Goal: Information Seeking & Learning: Find specific fact

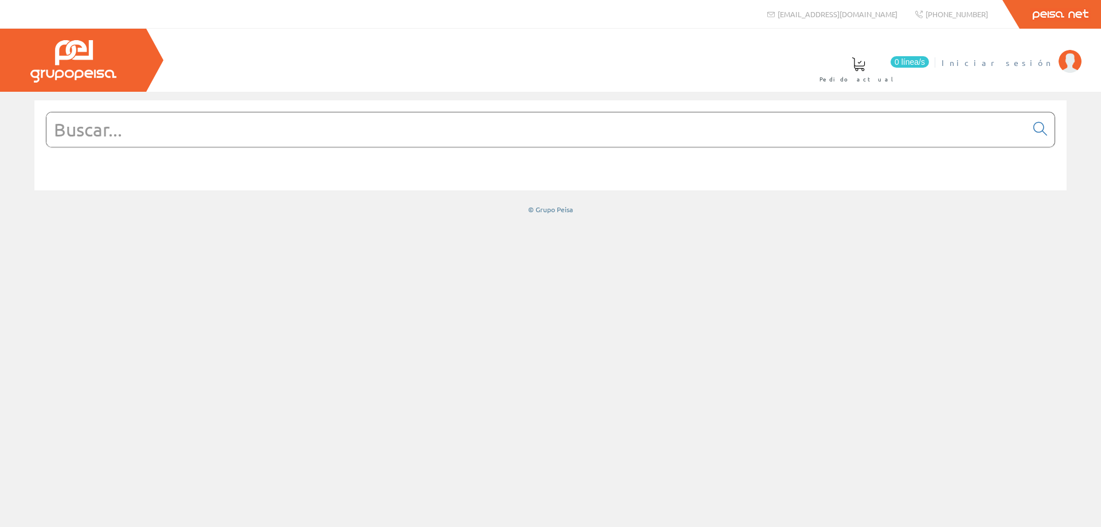
click at [1035, 61] on span "Iniciar sesión" at bounding box center [997, 62] width 111 height 11
click at [184, 130] on input "text" at bounding box center [536, 129] width 980 height 34
paste input "ZEN-L1111"
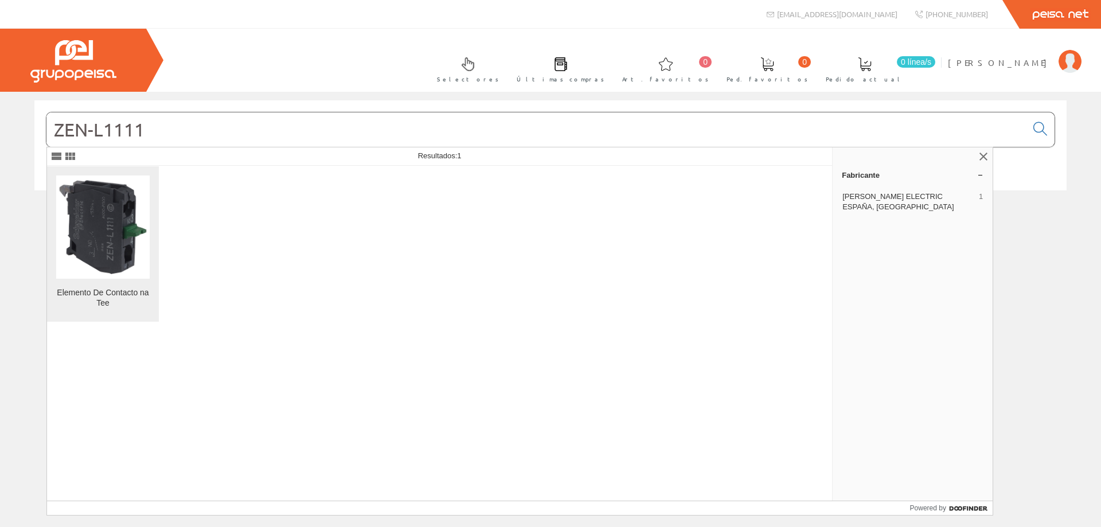
type input "ZEN-L1111"
click at [100, 221] on img at bounding box center [103, 227] width 94 height 94
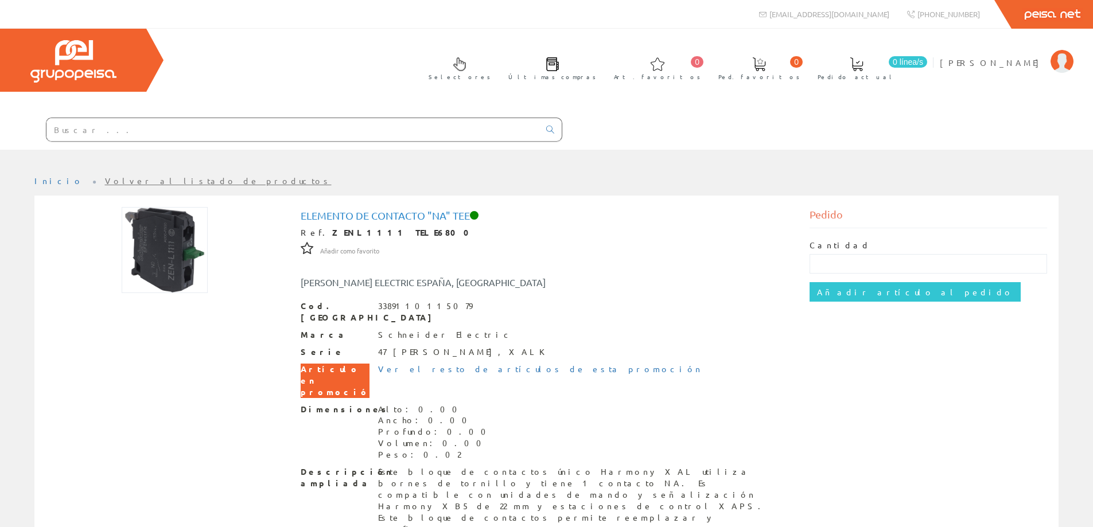
drag, startPoint x: 291, startPoint y: 125, endPoint x: 299, endPoint y: 124, distance: 8.7
click at [294, 125] on input "text" at bounding box center [292, 129] width 493 height 23
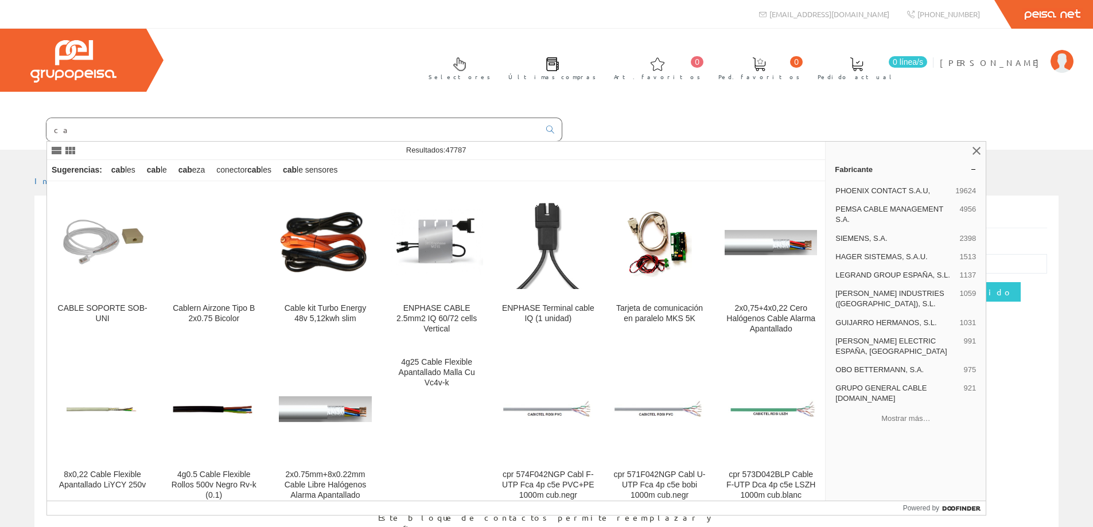
type input "c"
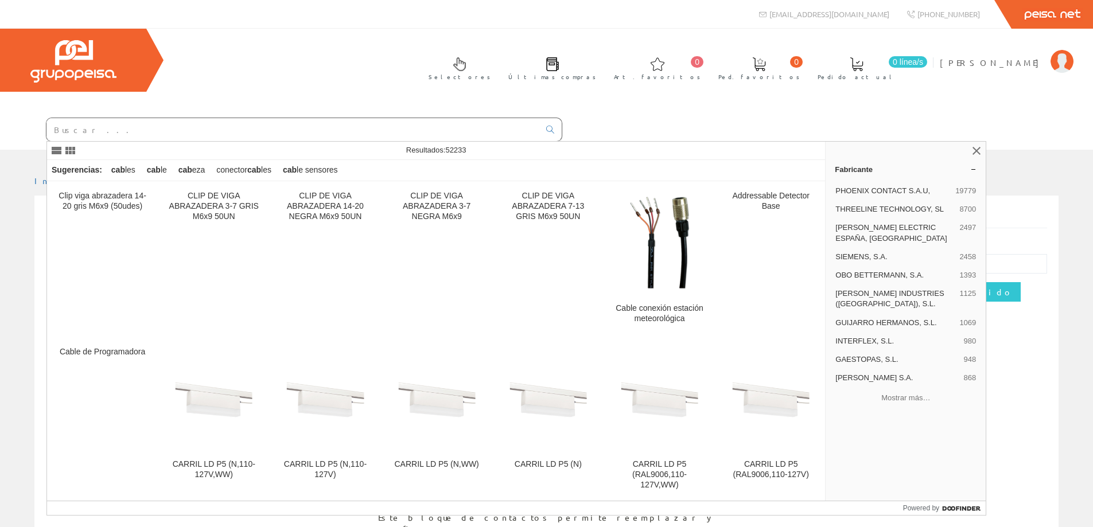
click at [287, 130] on input "text" at bounding box center [292, 129] width 493 height 23
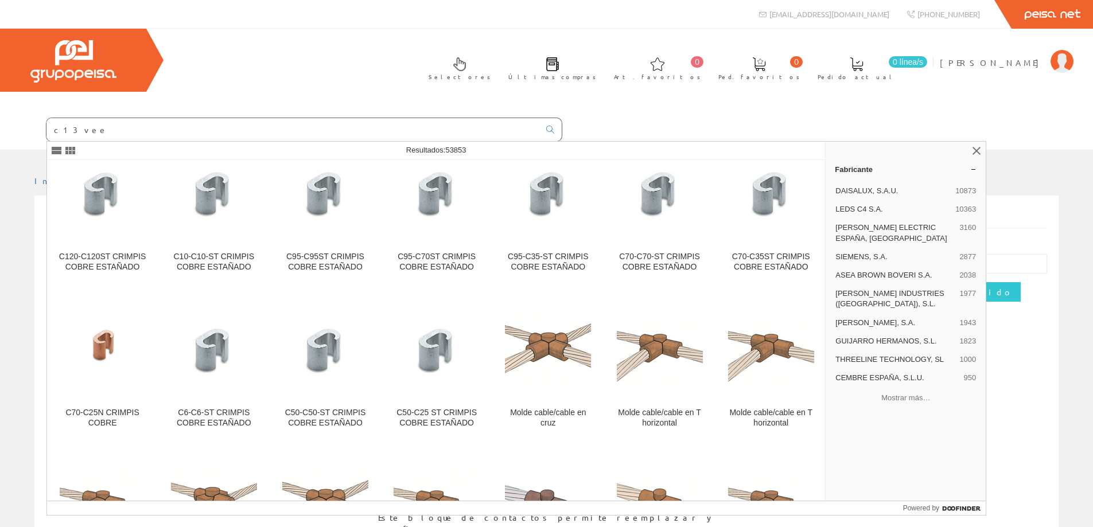
scroll to position [2340, 0]
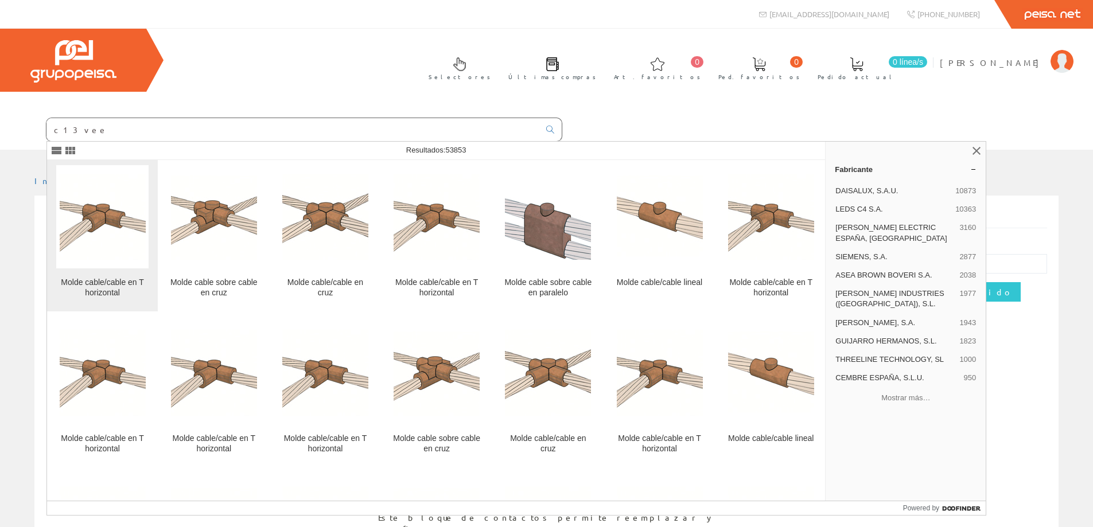
click at [138, 196] on body "0 0" at bounding box center [546, 263] width 1093 height 527
drag, startPoint x: 116, startPoint y: 125, endPoint x: -24, endPoint y: 142, distance: 141.0
click at [0, 142] on html "info@peisa.com Peisa Net 0 0" at bounding box center [546, 263] width 1093 height 527
paste input "Schuko a IEC PC"
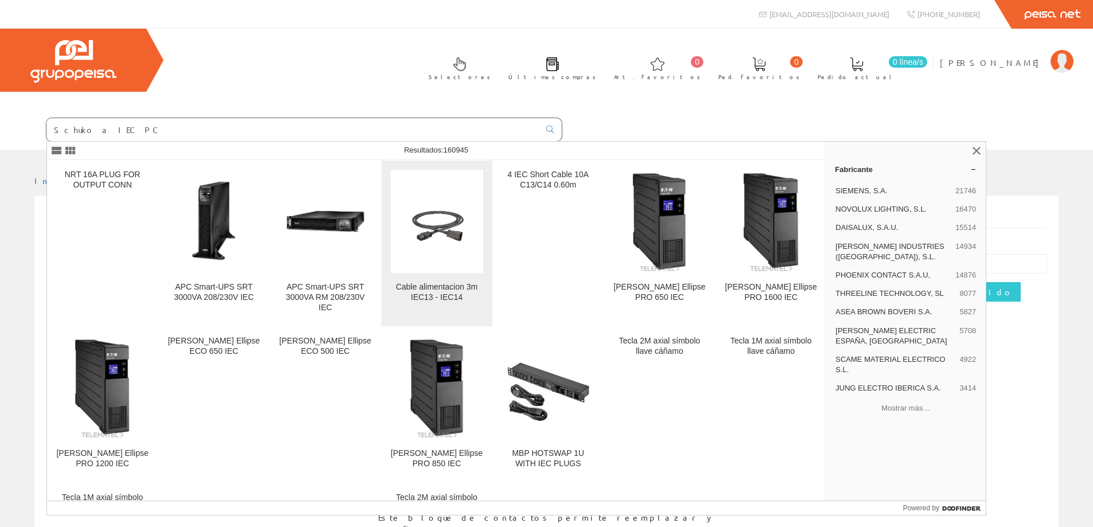
type input "Schuko a IEC PC"
click at [421, 218] on img at bounding box center [437, 221] width 92 height 92
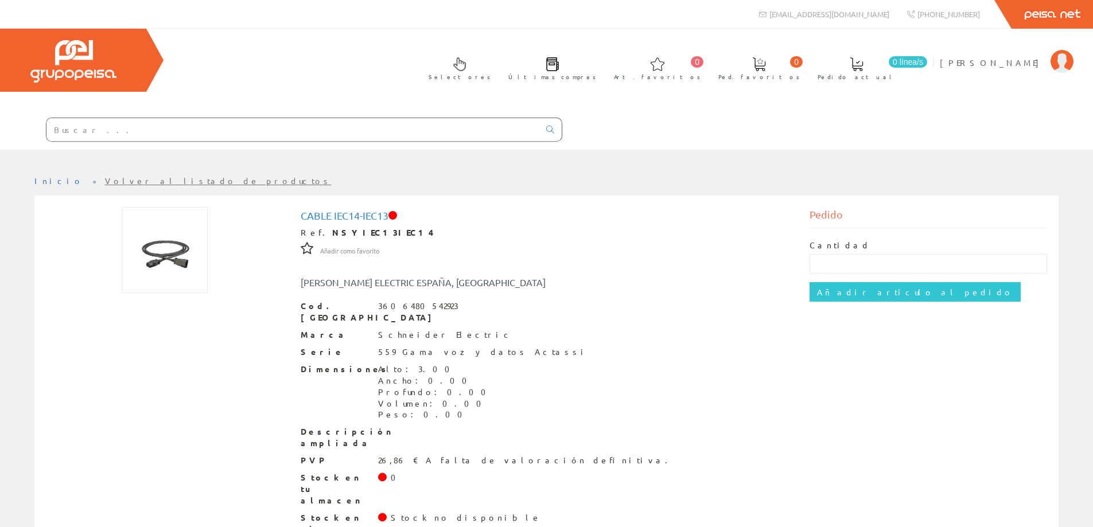
click at [146, 264] on img at bounding box center [165, 250] width 86 height 86
click at [172, 259] on img at bounding box center [165, 250] width 86 height 86
click at [105, 180] on link "Volver al listado de productos" at bounding box center [218, 181] width 227 height 10
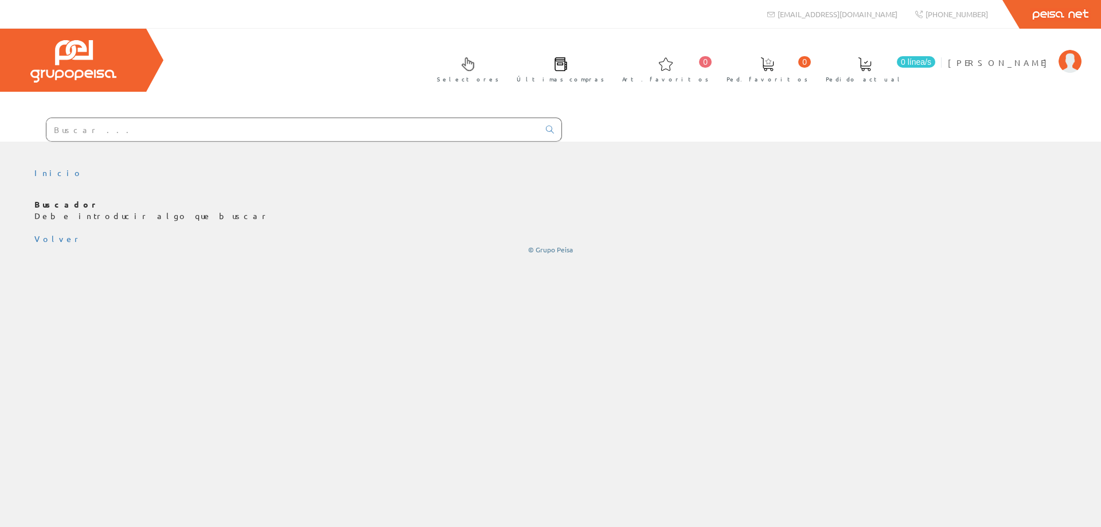
drag, startPoint x: 210, startPoint y: 116, endPoint x: 204, endPoint y: 123, distance: 9.4
click at [207, 120] on div at bounding box center [281, 126] width 562 height 31
click at [197, 130] on input "text" at bounding box center [292, 129] width 493 height 23
paste input "Schuko a IEC PC"
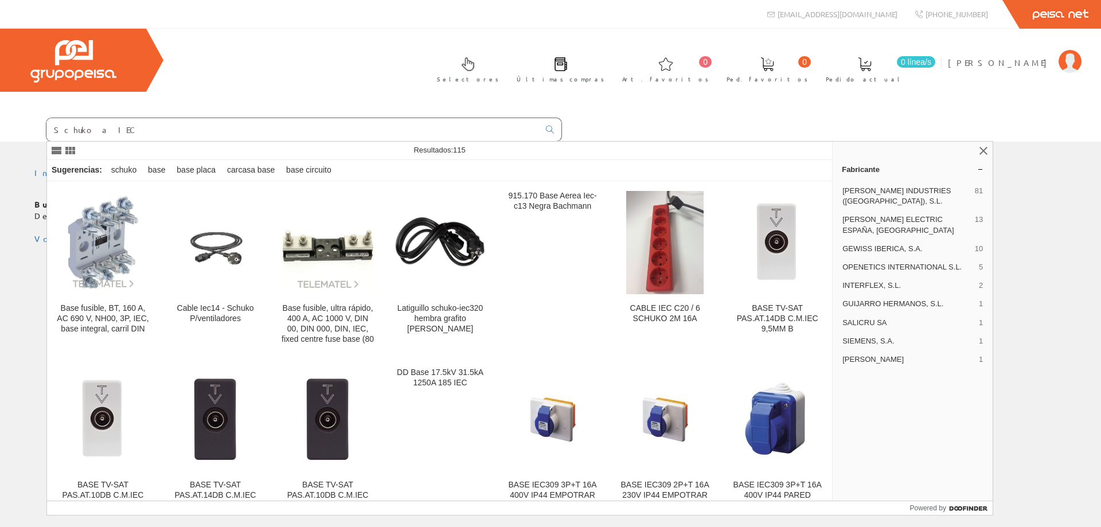
type input "Schuko a IEC"
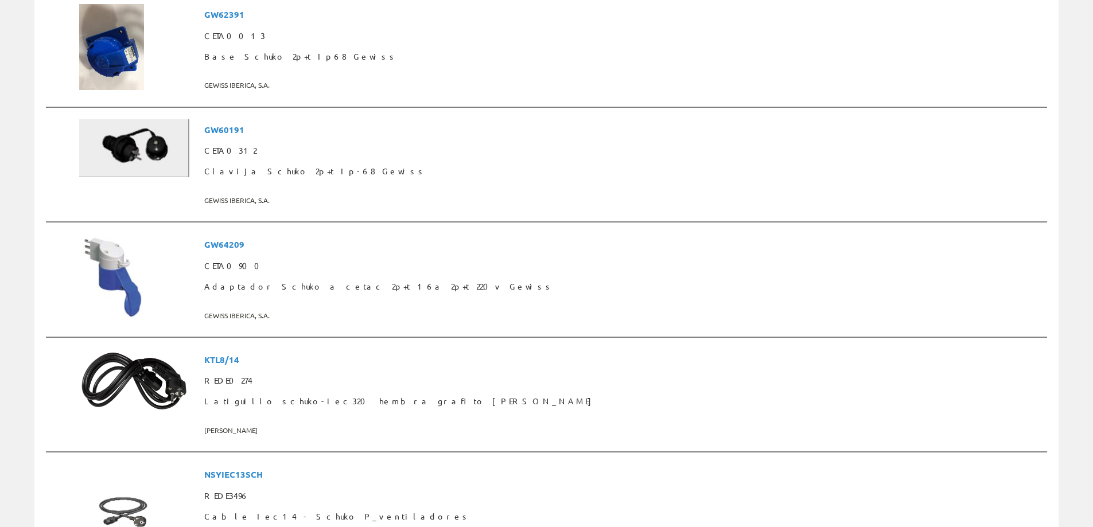
scroll to position [459, 0]
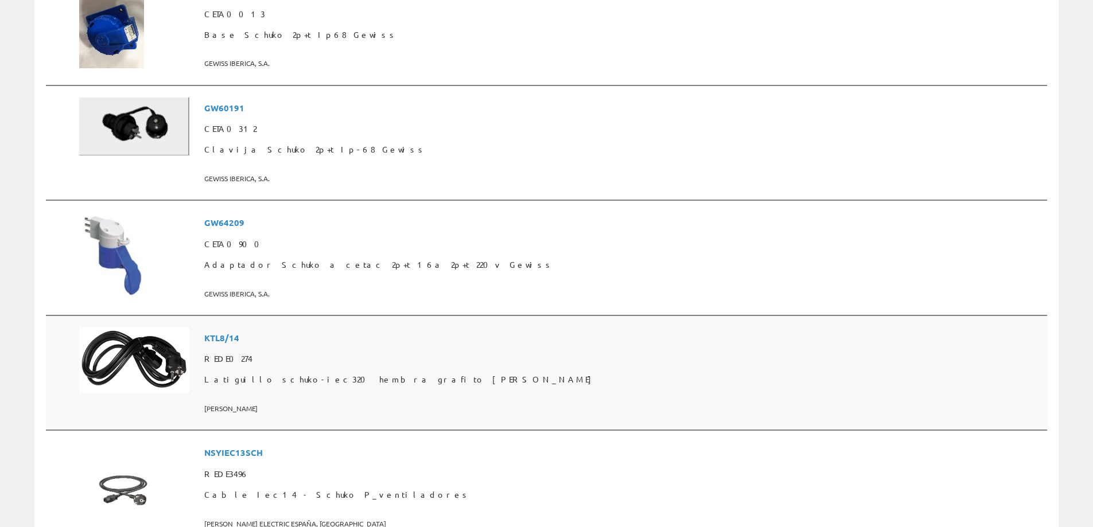
click at [392, 379] on span "Latiguillo schuko-iec320 hembra grafito [PERSON_NAME]" at bounding box center [623, 379] width 838 height 21
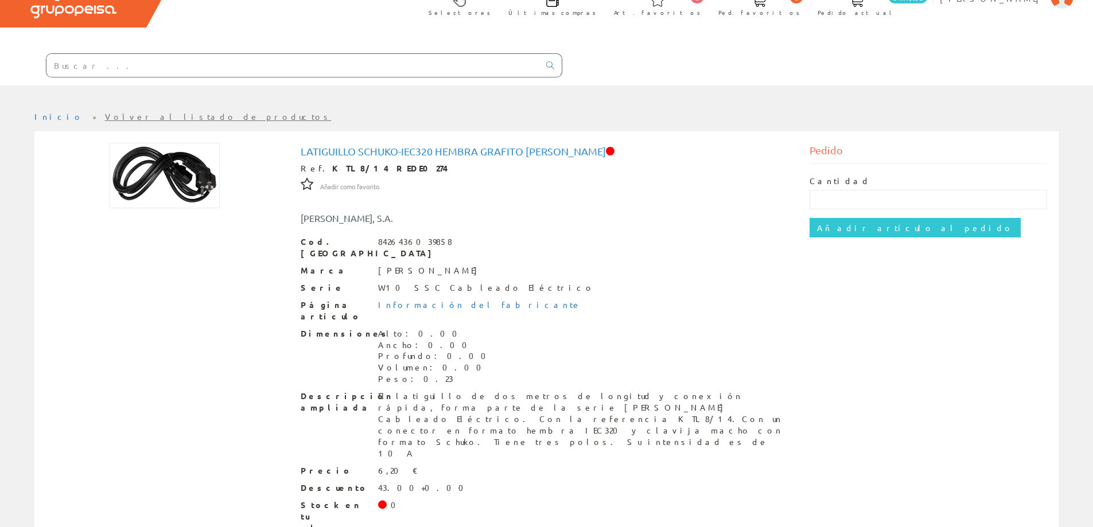
scroll to position [69, 0]
